Goal: Transaction & Acquisition: Purchase product/service

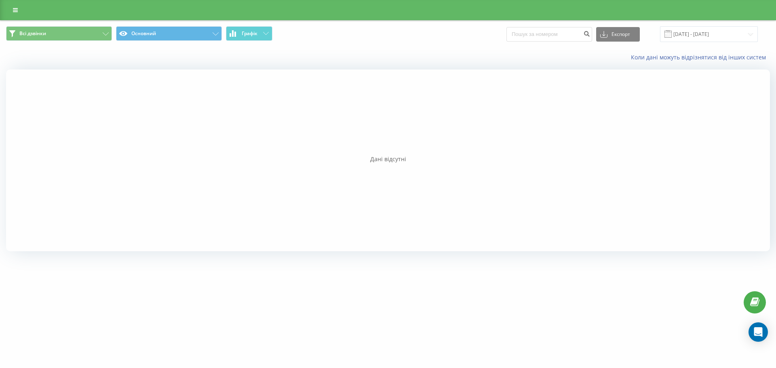
click at [577, 112] on div at bounding box center [388, 161] width 764 height 182
click at [15, 11] on icon at bounding box center [15, 10] width 5 height 6
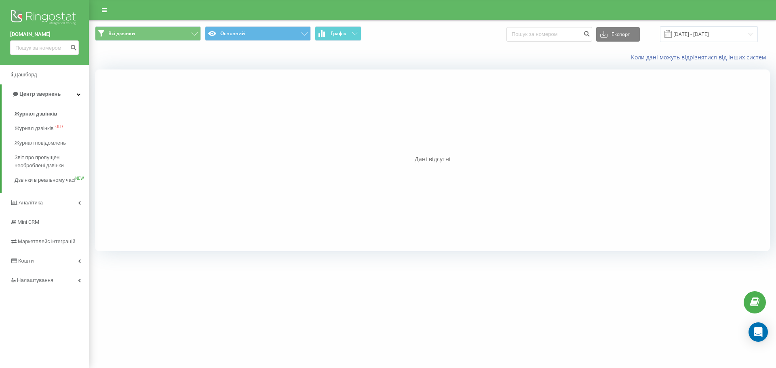
click at [30, 11] on img at bounding box center [44, 18] width 69 height 20
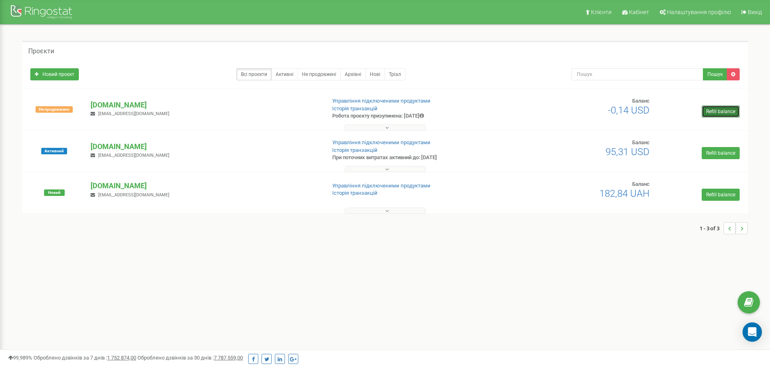
click at [716, 112] on link "Refill balance" at bounding box center [721, 112] width 38 height 12
click at [625, 110] on span "-0,14 USD" at bounding box center [629, 110] width 42 height 11
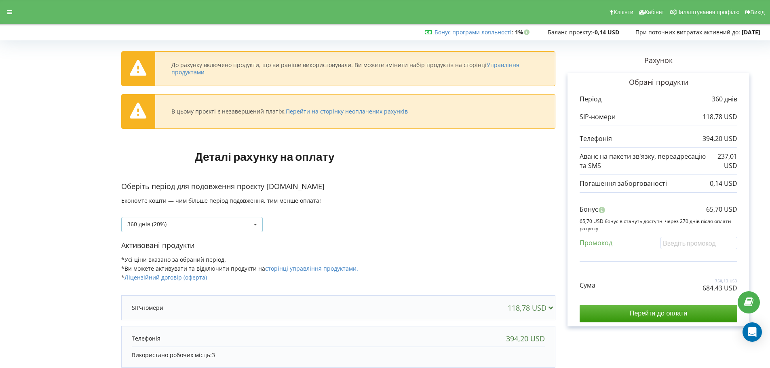
click at [213, 224] on div "360 днів (20%) 30 днів" at bounding box center [192, 224] width 142 height 15
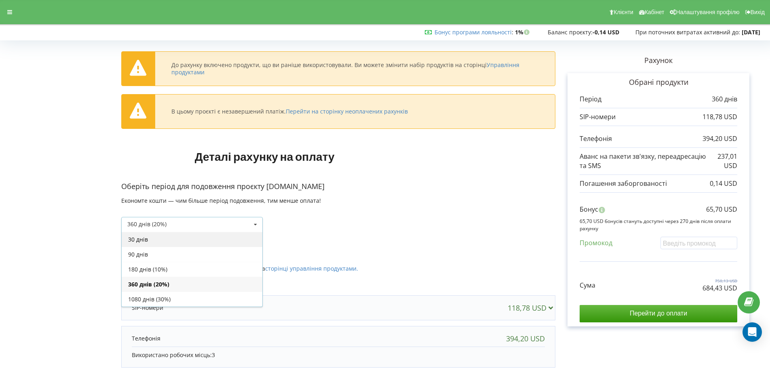
click at [178, 240] on div "30 днів" at bounding box center [192, 239] width 141 height 15
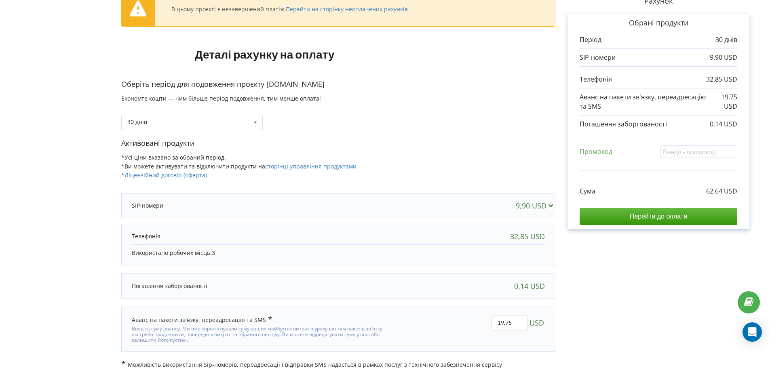
scroll to position [69, 0]
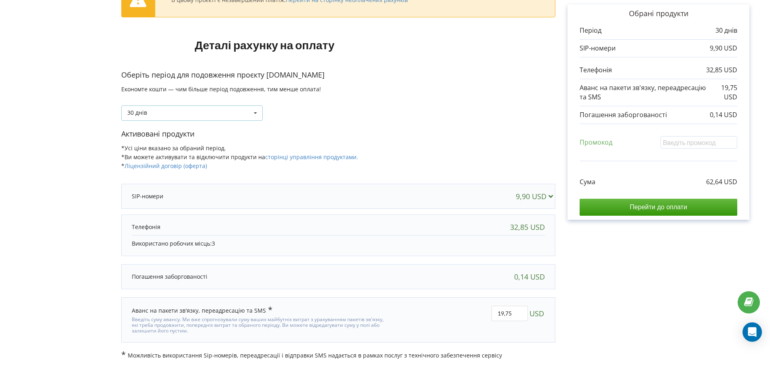
click at [242, 110] on div "30 днів 30 днів" at bounding box center [192, 113] width 142 height 15
click at [534, 194] on div "9,90 USD" at bounding box center [536, 196] width 41 height 8
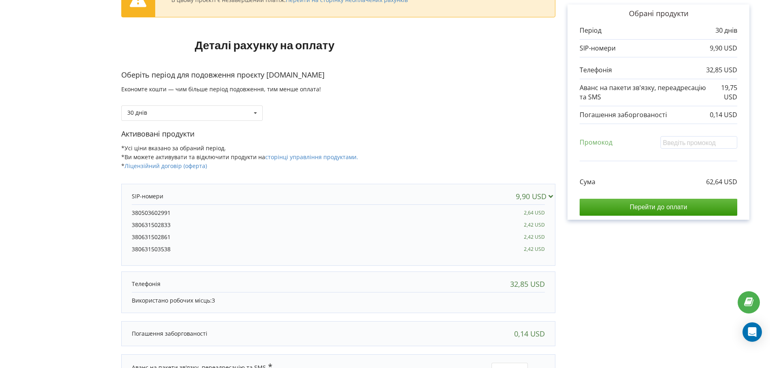
click at [534, 194] on div "9,90 USD" at bounding box center [536, 196] width 41 height 8
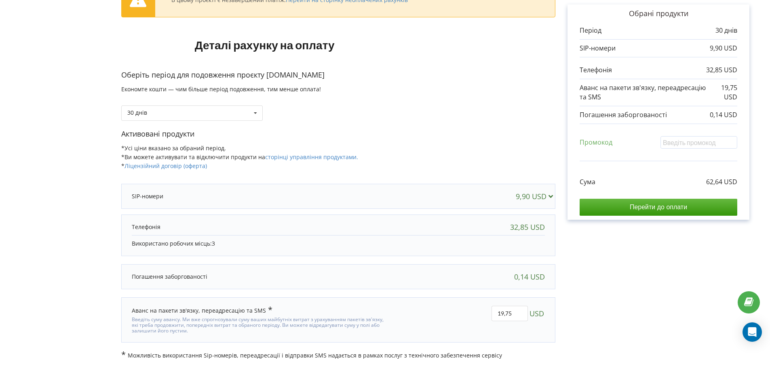
click at [533, 198] on div "9,90 USD" at bounding box center [536, 196] width 41 height 8
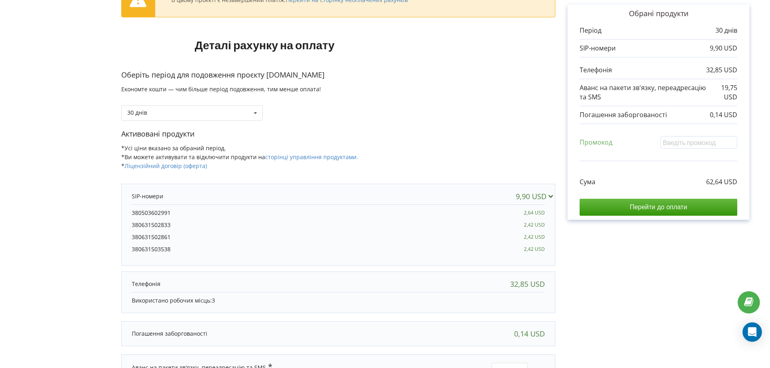
click at [533, 198] on div "9,90 USD" at bounding box center [536, 196] width 41 height 8
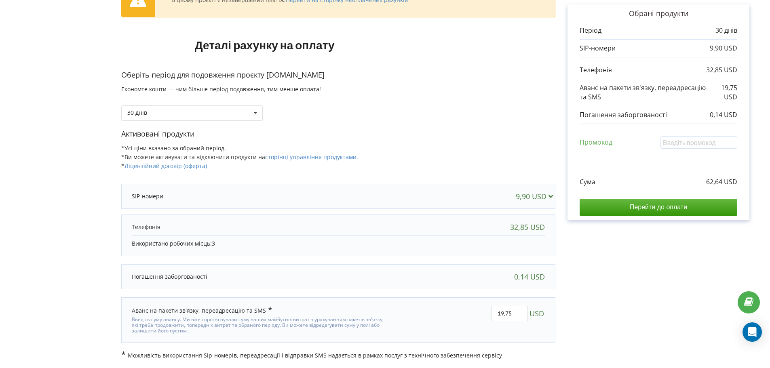
click at [532, 230] on div "32,85 USD" at bounding box center [527, 227] width 35 height 8
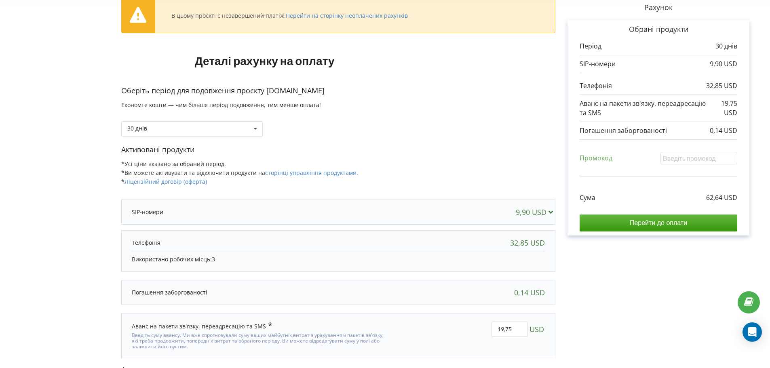
scroll to position [0, 0]
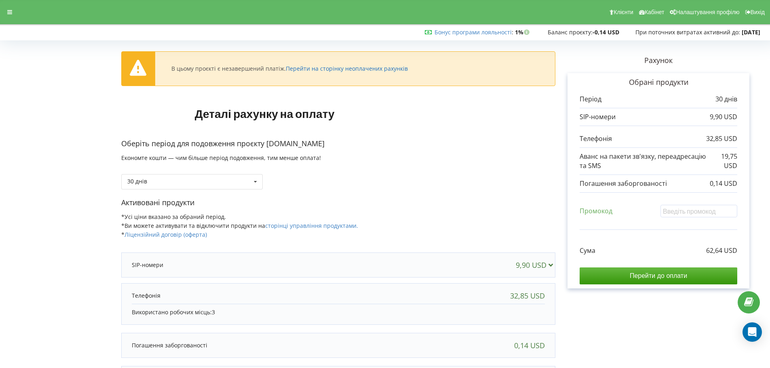
click at [330, 68] on link "Перейти на сторінку неоплачених рахунків" at bounding box center [347, 69] width 122 height 8
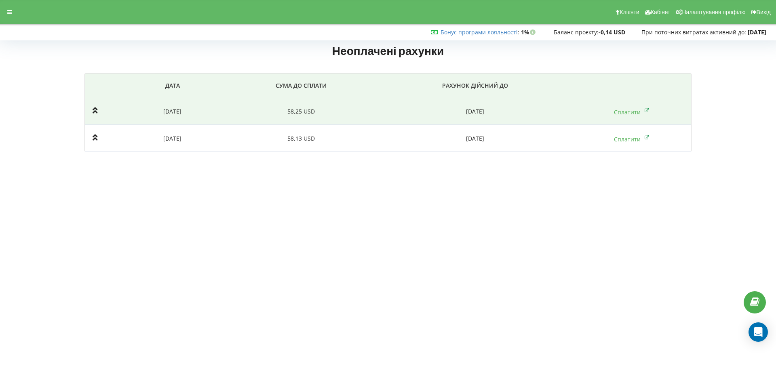
click at [643, 110] on link "Сплатити" at bounding box center [632, 112] width 36 height 8
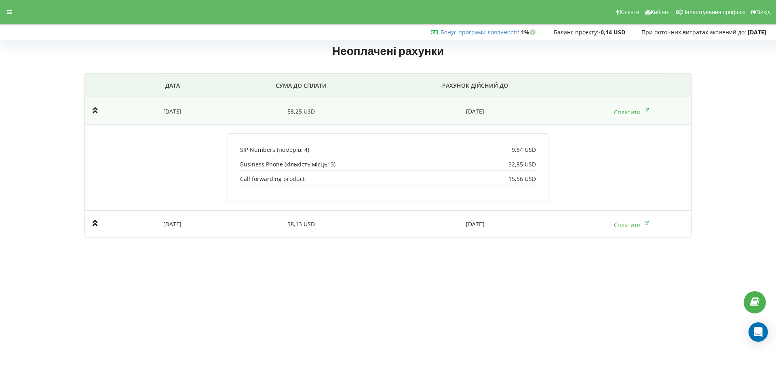
click at [632, 115] on link "Сплатити" at bounding box center [632, 112] width 36 height 8
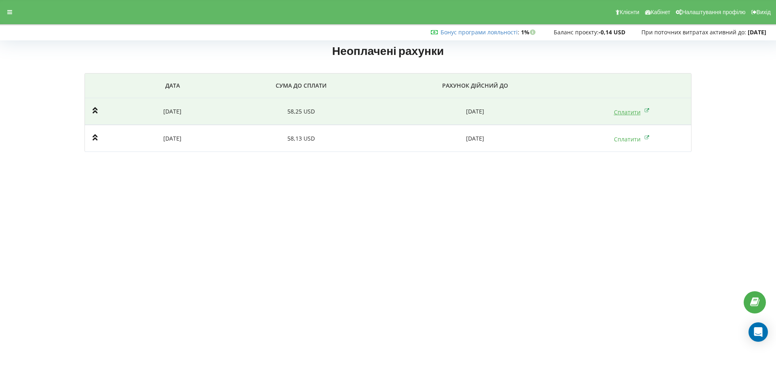
click at [632, 115] on link "Сплатити" at bounding box center [632, 112] width 36 height 8
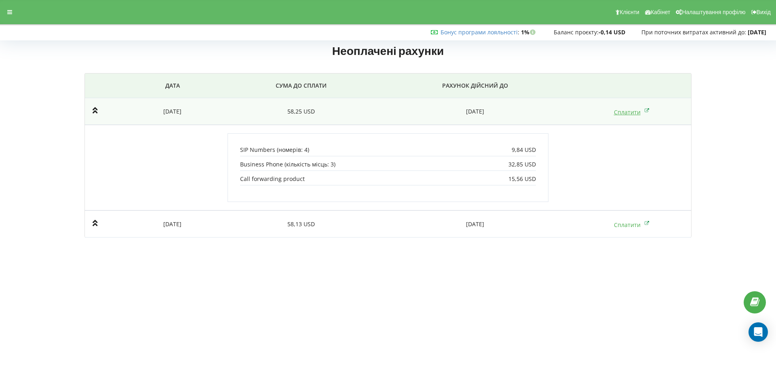
click at [646, 111] on icon at bounding box center [647, 110] width 5 height 8
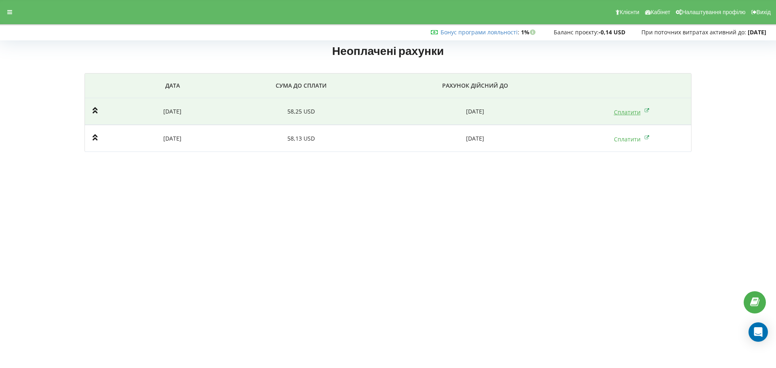
click at [646, 111] on icon at bounding box center [647, 110] width 5 height 8
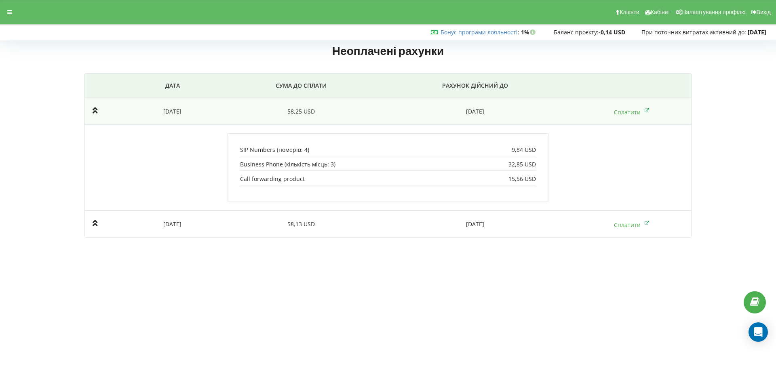
click at [300, 168] on p "Business Phone (кількість місць: 3)" at bounding box center [287, 165] width 95 height 8
drag, startPoint x: 300, startPoint y: 150, endPoint x: 293, endPoint y: 185, distance: 35.6
click at [300, 151] on p "SIP Numbers (номерів: 4)" at bounding box center [274, 150] width 69 height 8
click at [293, 181] on p "Call forwarding product" at bounding box center [272, 179] width 65 height 8
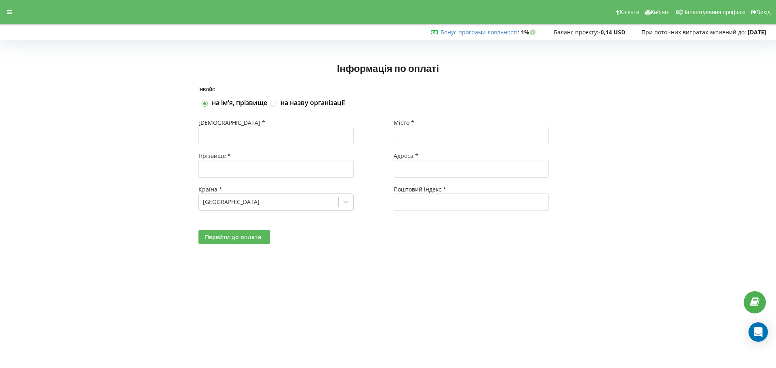
click at [241, 232] on button "Перейти до оплати" at bounding box center [235, 237] width 72 height 14
